Goal: Task Accomplishment & Management: Complete application form

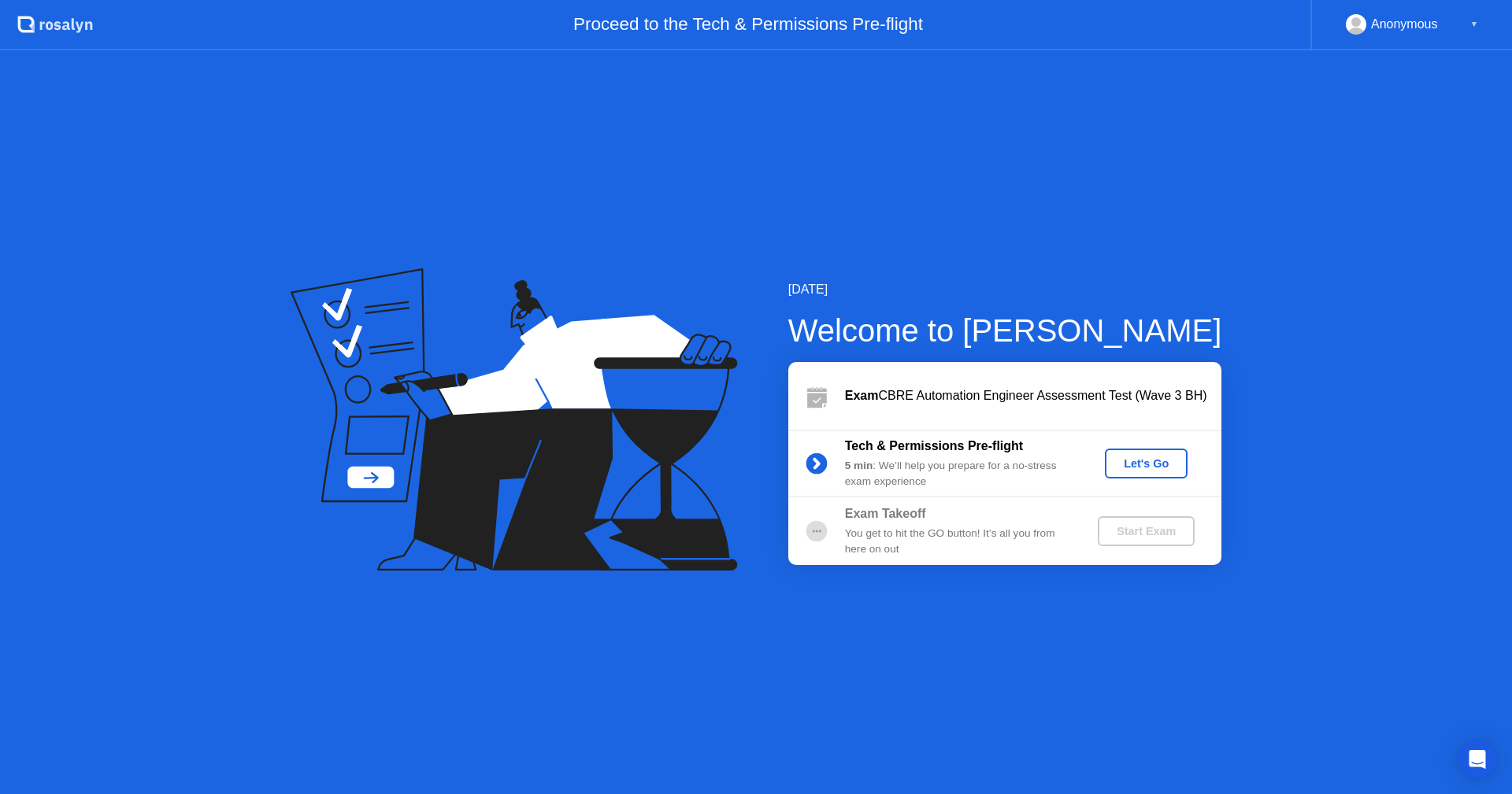
click at [1136, 461] on div "Let's Go" at bounding box center [1146, 463] width 70 height 12
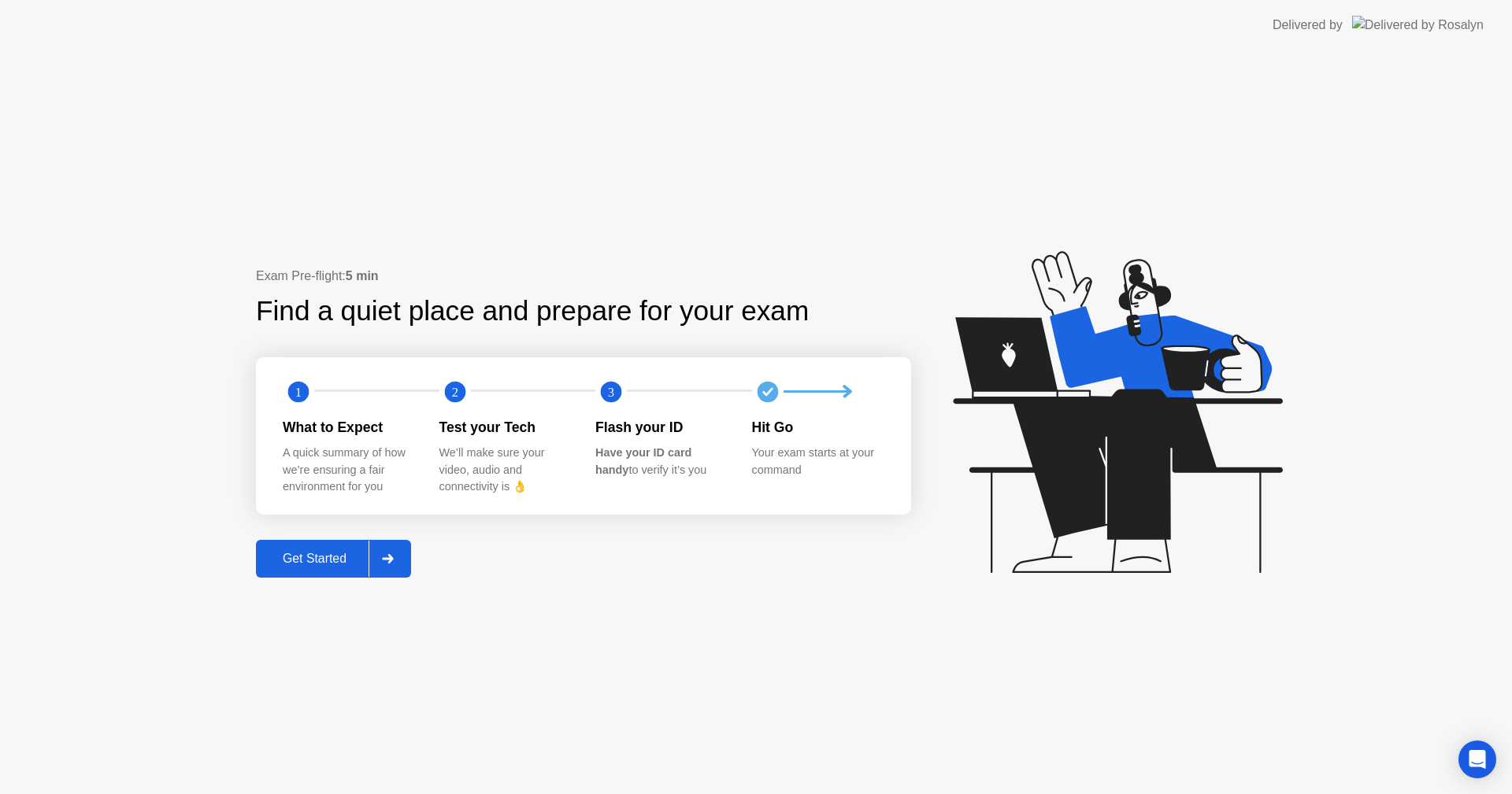
click at [309, 565] on div "Get Started" at bounding box center [315, 558] width 108 height 14
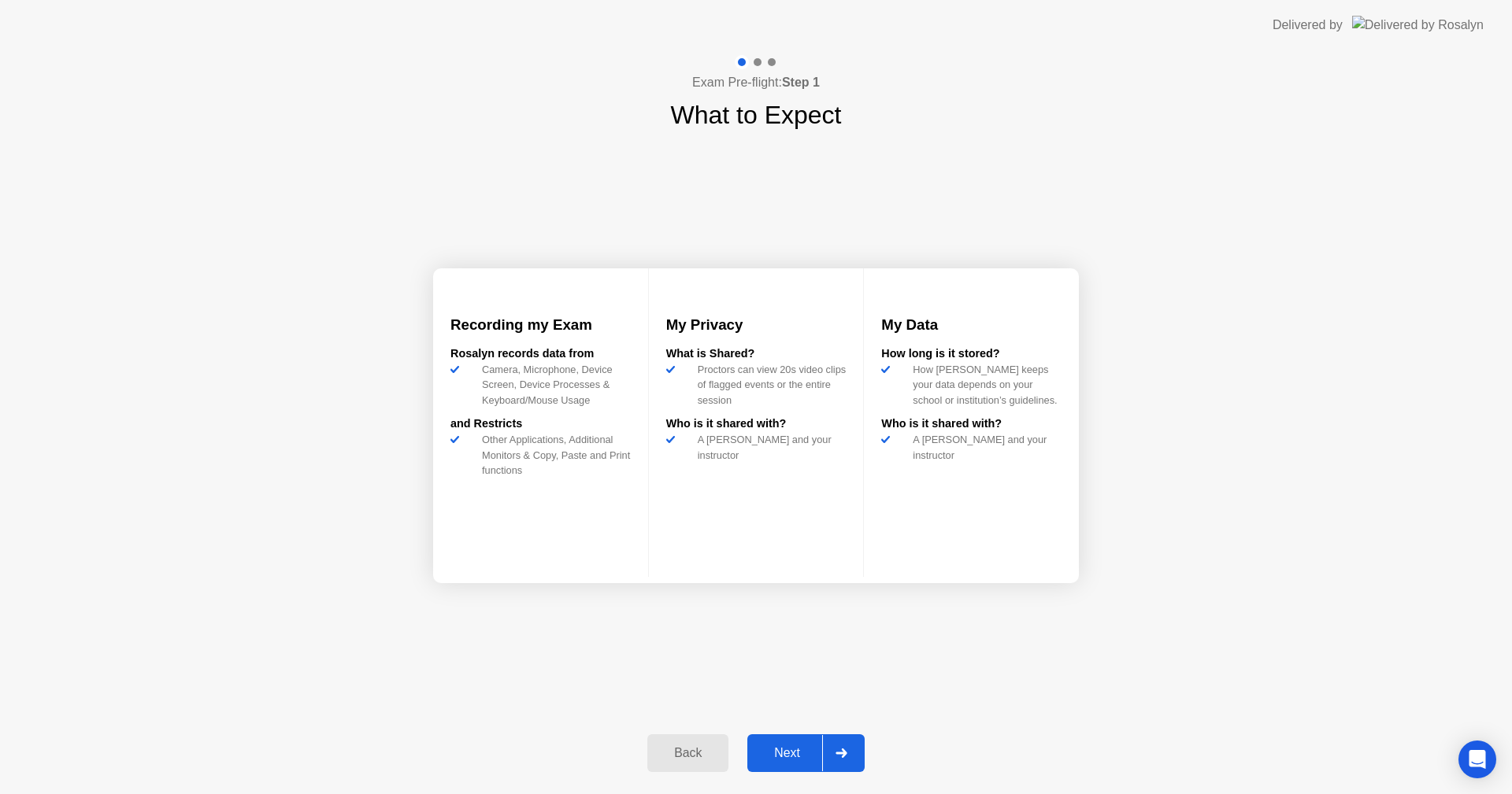
click at [785, 754] on div "Next" at bounding box center [787, 752] width 70 height 14
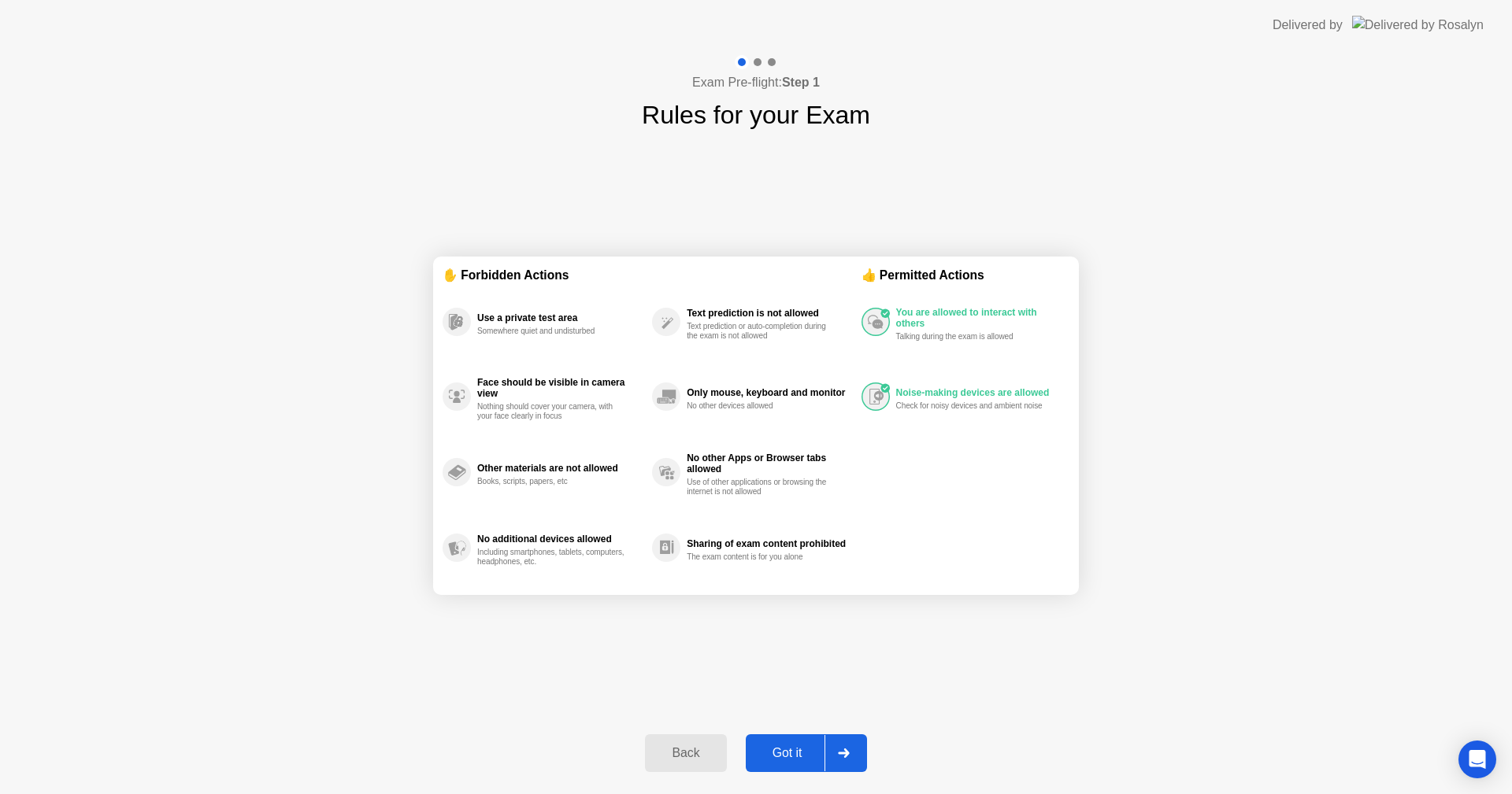
click at [785, 754] on div "Got it" at bounding box center [787, 752] width 74 height 14
select select "**********"
select select "*******"
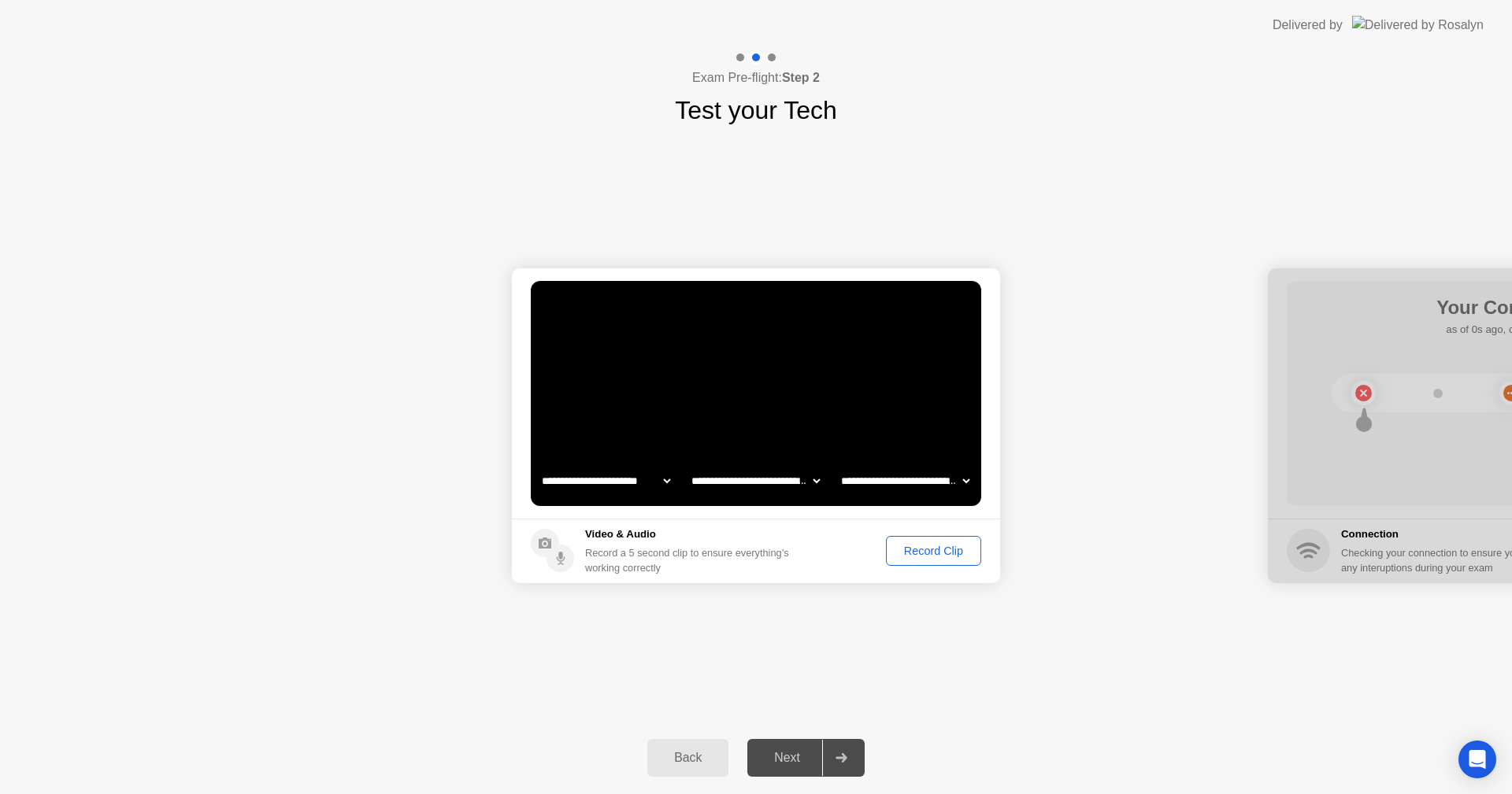
click at [933, 553] on div "Record Clip" at bounding box center [933, 550] width 84 height 12
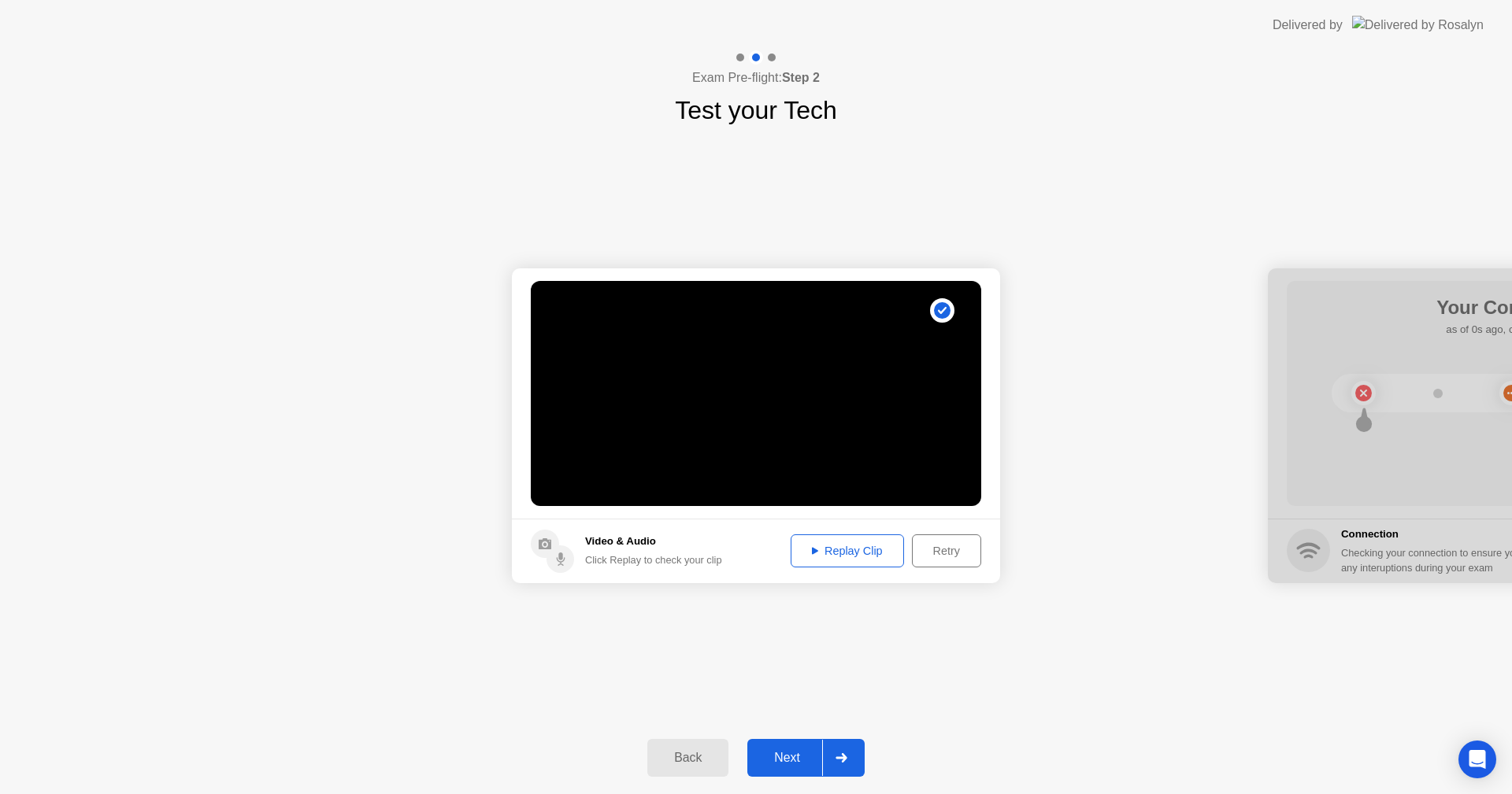
click at [862, 556] on div "Replay Clip" at bounding box center [847, 550] width 102 height 12
click at [786, 751] on div "Next" at bounding box center [787, 757] width 70 height 14
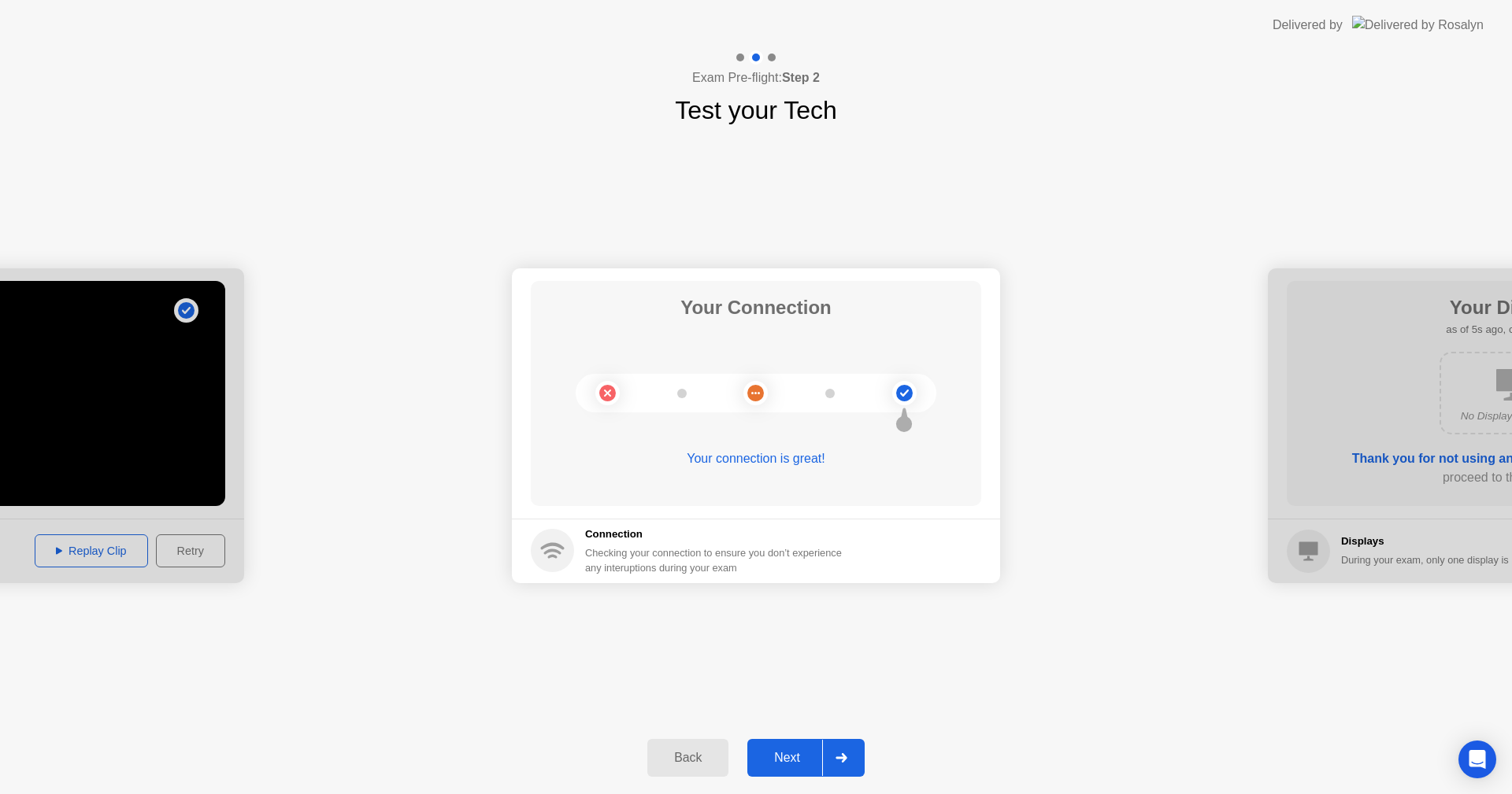
click at [786, 751] on div "Next" at bounding box center [787, 757] width 70 height 14
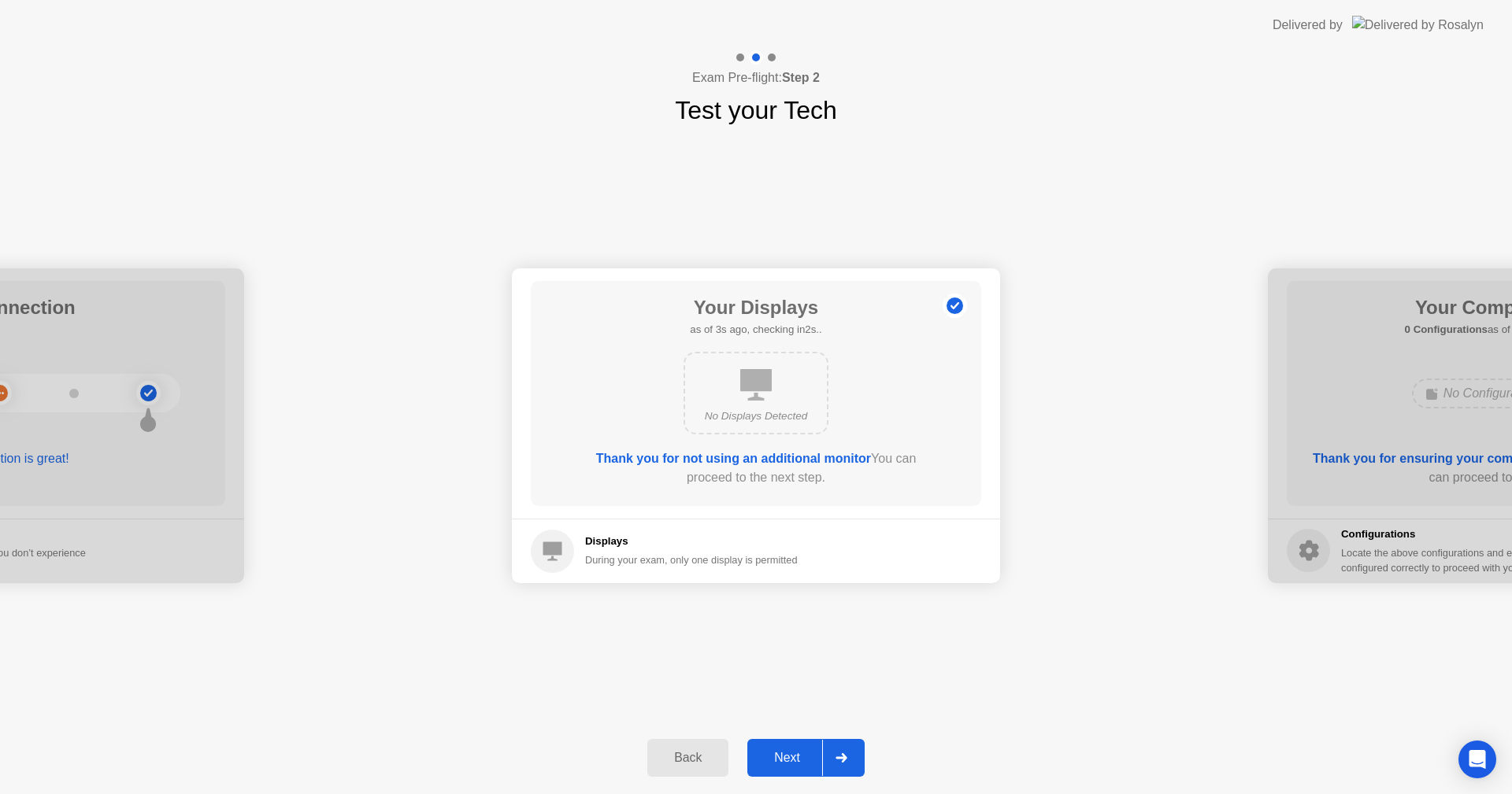
click at [786, 751] on div "Next" at bounding box center [787, 757] width 70 height 14
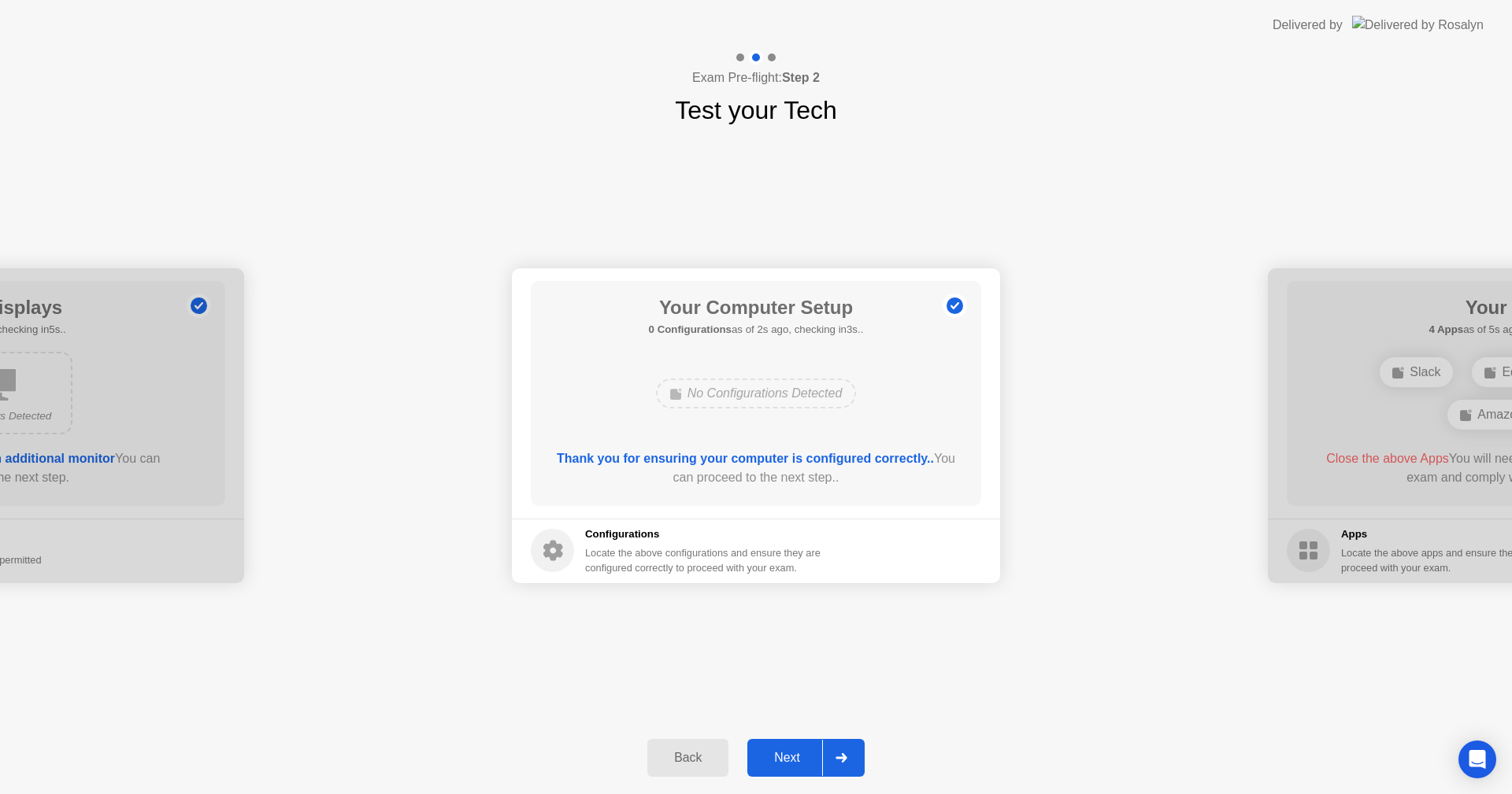
click at [786, 751] on div "Next" at bounding box center [787, 757] width 70 height 14
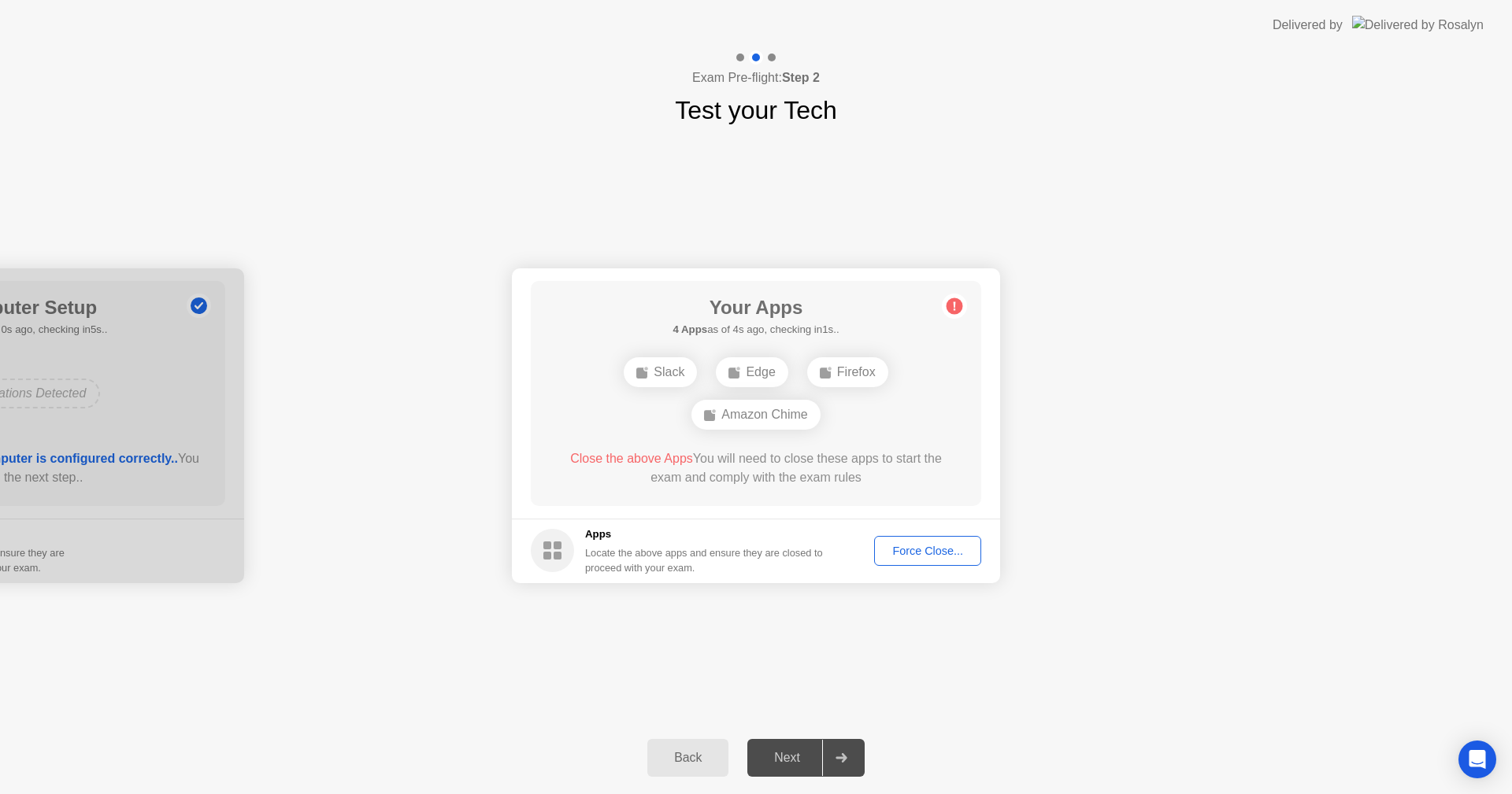
click at [928, 554] on div "Force Close..." at bounding box center [927, 550] width 96 height 12
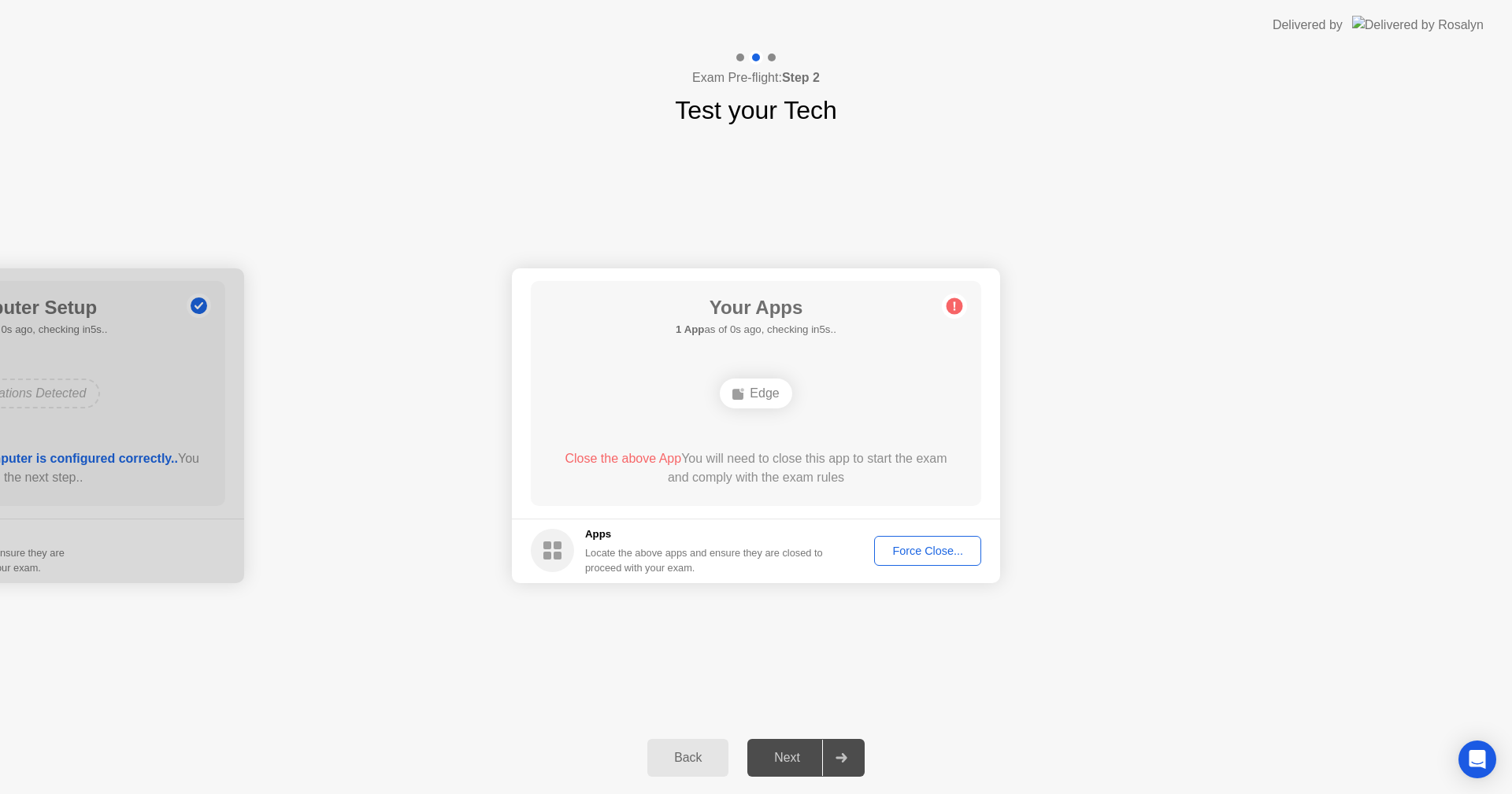
click at [898, 550] on div "Force Close..." at bounding box center [927, 550] width 96 height 12
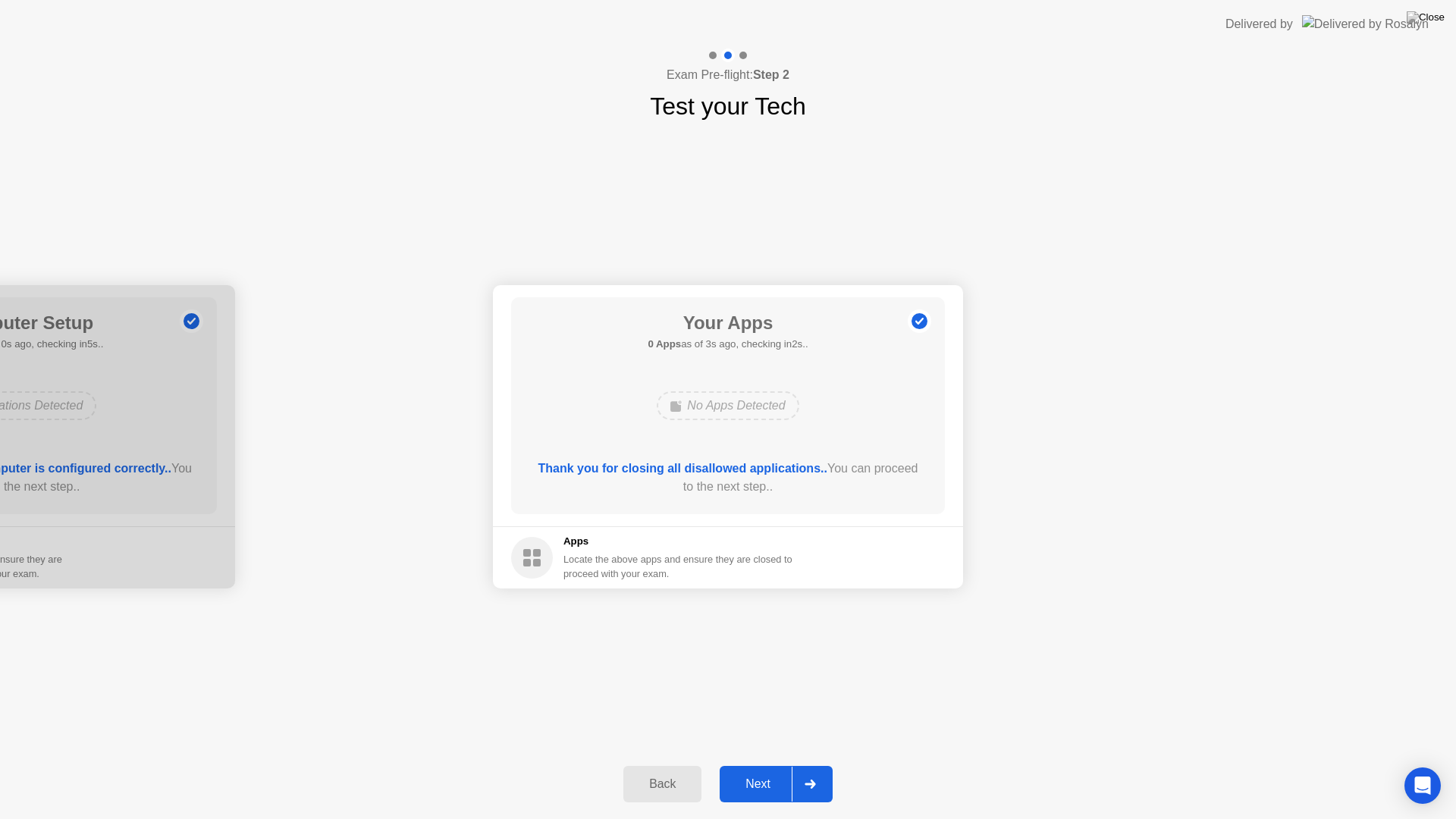
click at [758, 764] on div "Next" at bounding box center [758, 784] width 67 height 14
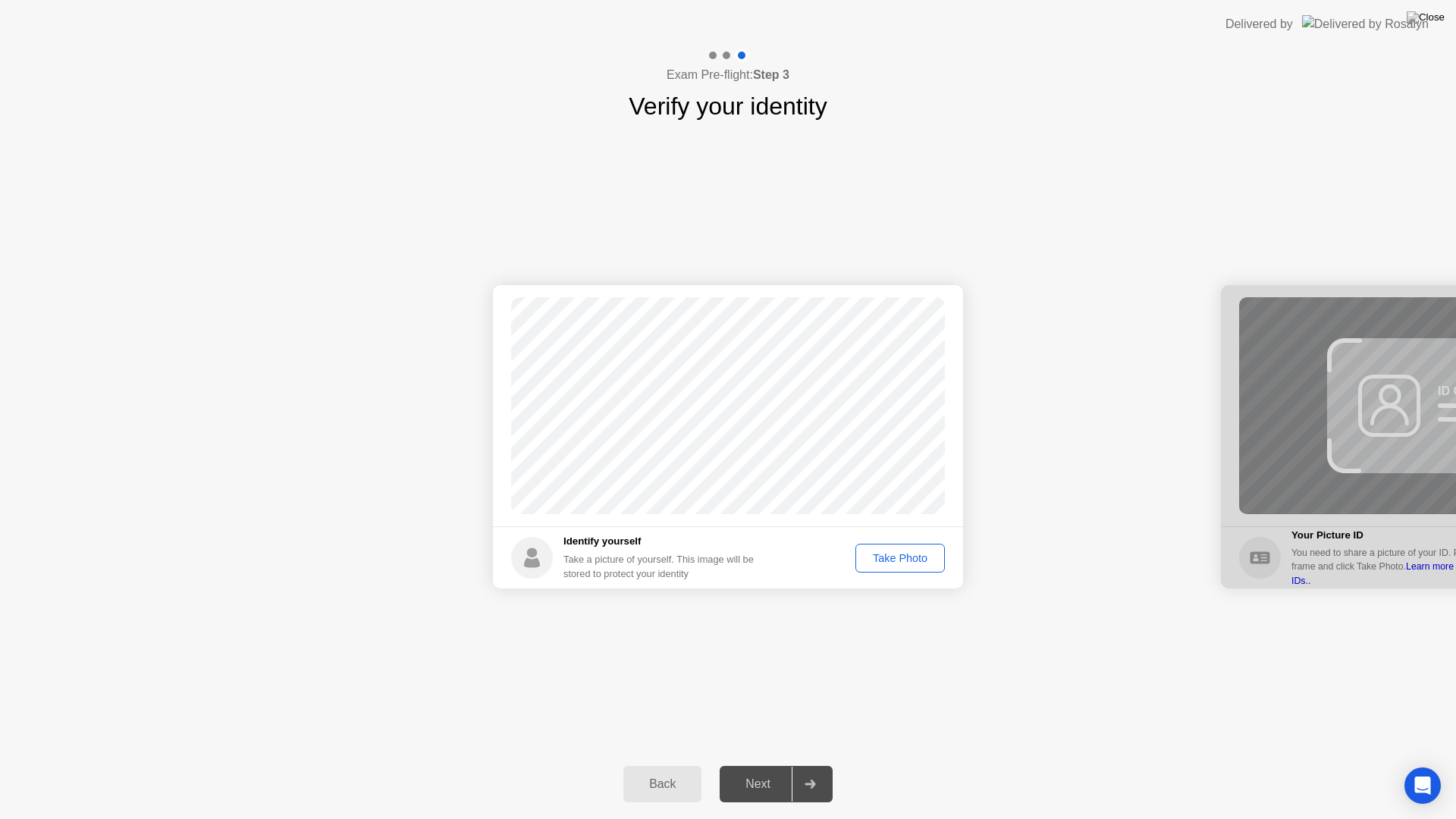
click at [910, 563] on div "Take Photo" at bounding box center [900, 557] width 79 height 12
click at [747, 764] on div "Next" at bounding box center [758, 784] width 67 height 14
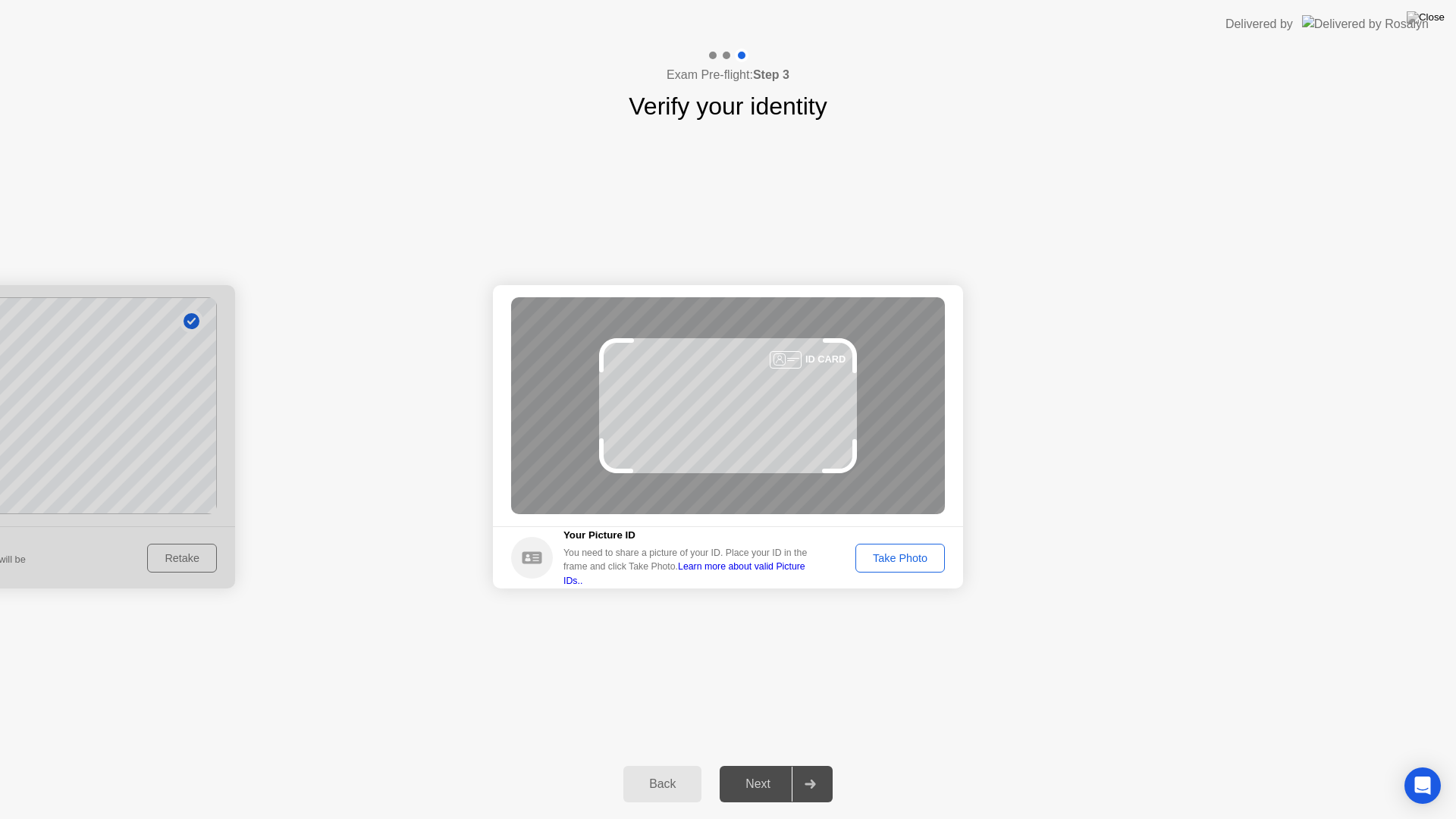
click at [894, 562] on div "Take Photo" at bounding box center [900, 557] width 79 height 12
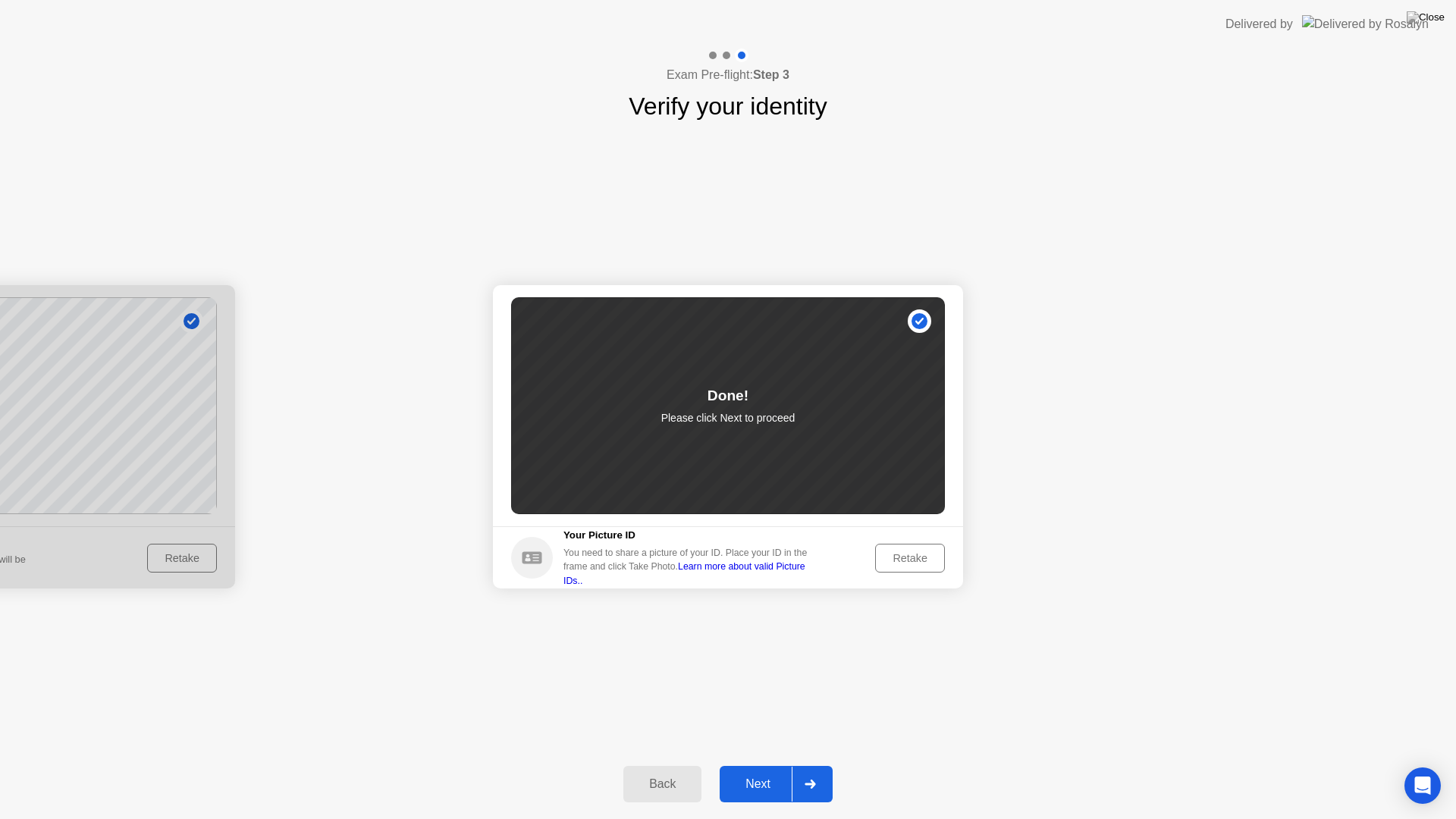
click at [750, 764] on div "Next" at bounding box center [758, 784] width 67 height 14
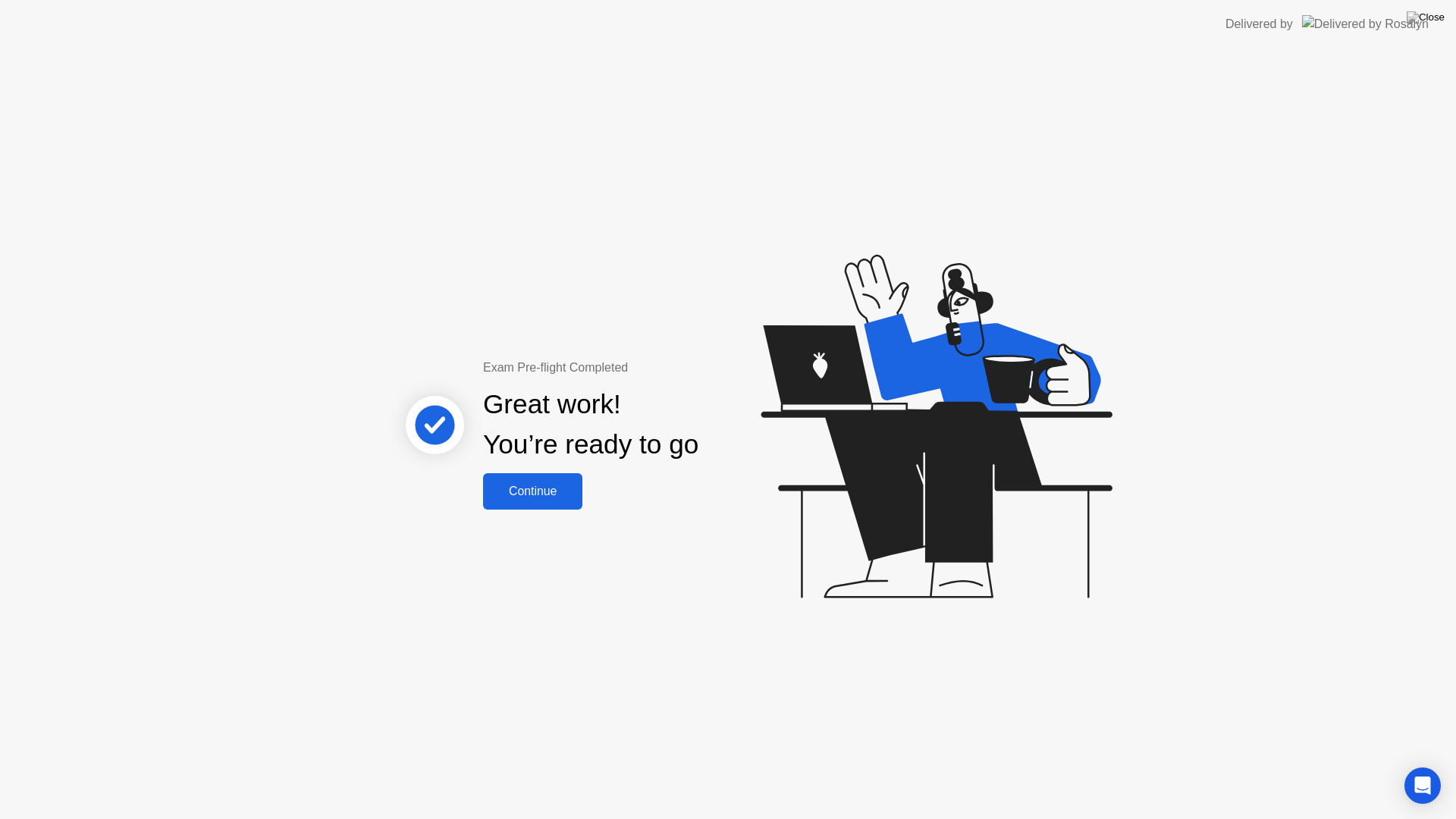
click at [532, 496] on div "Continue" at bounding box center [532, 491] width 91 height 14
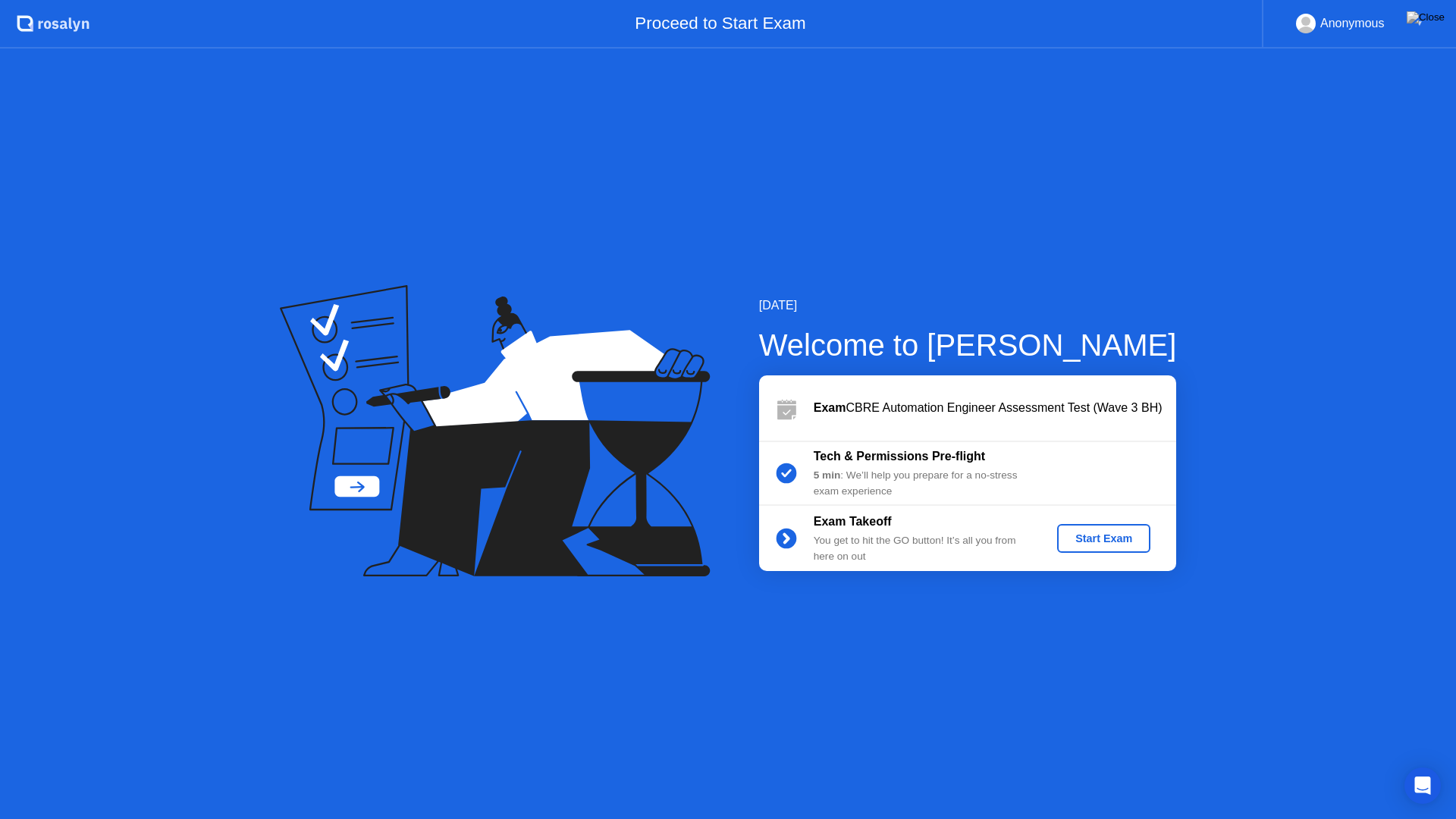
click at [1109, 545] on div "Start Exam" at bounding box center [1103, 538] width 81 height 12
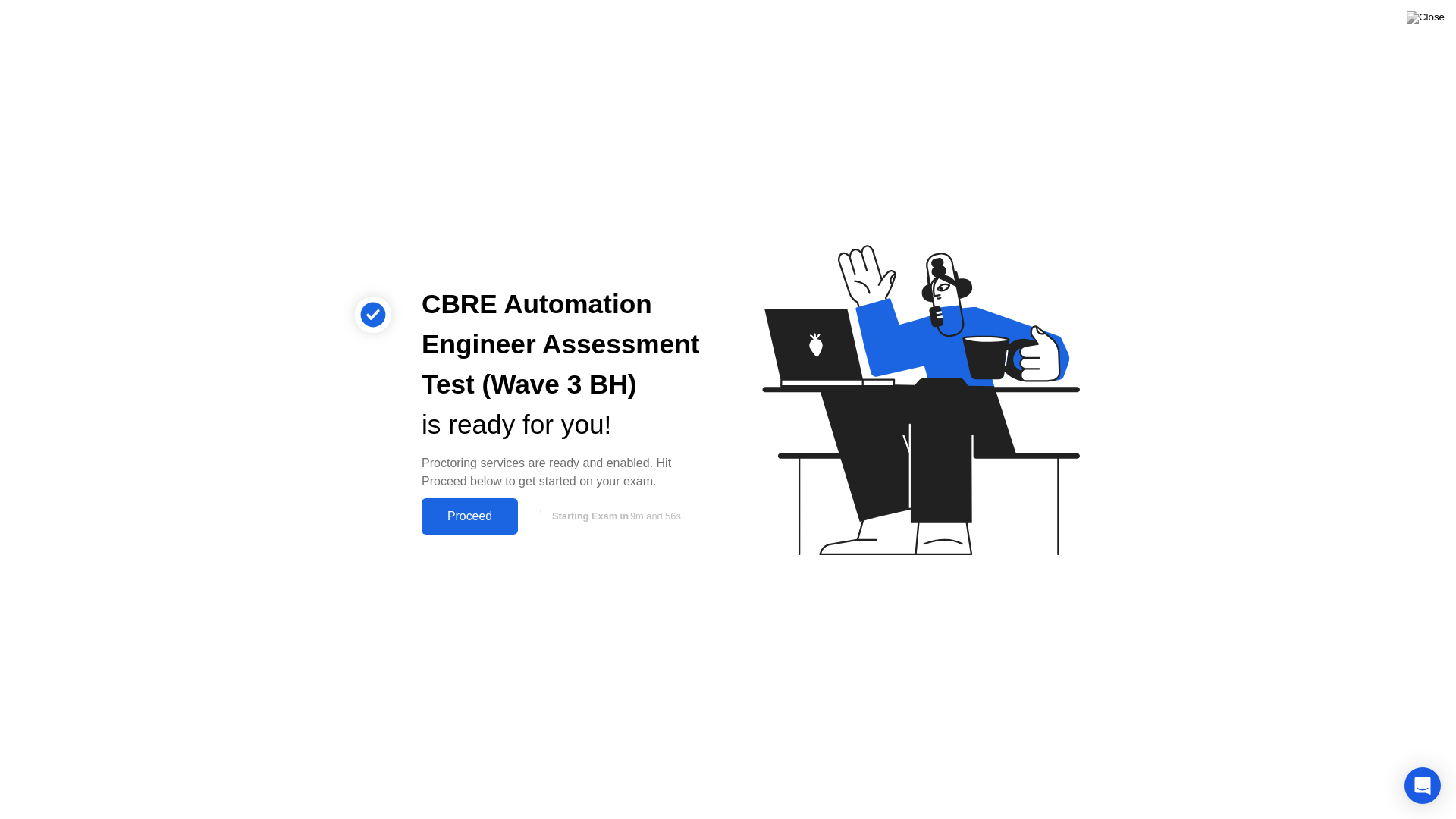
click at [479, 520] on div "Proceed" at bounding box center [469, 516] width 87 height 14
